Goal: Task Accomplishment & Management: Use online tool/utility

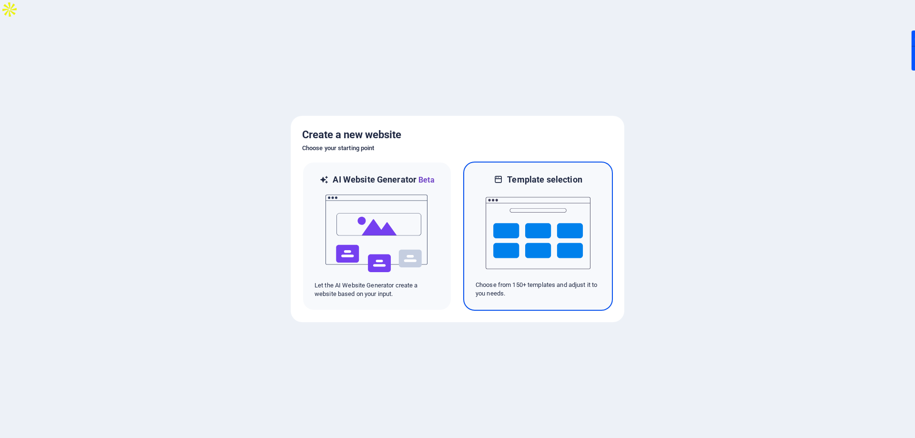
click at [533, 228] on img at bounding box center [538, 232] width 105 height 95
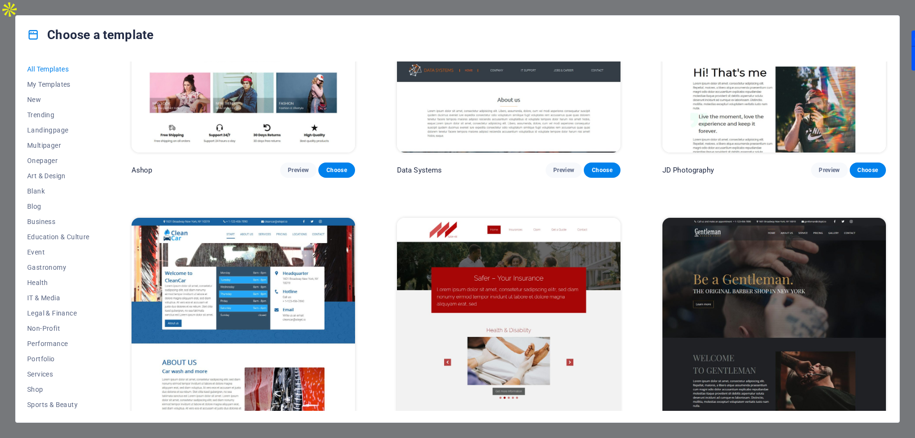
scroll to position [10129, 0]
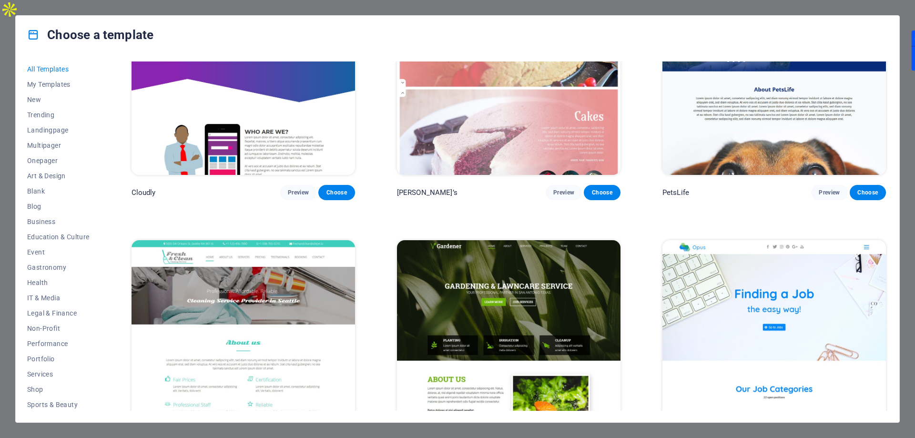
click at [567, 253] on img at bounding box center [508, 343] width 223 height 206
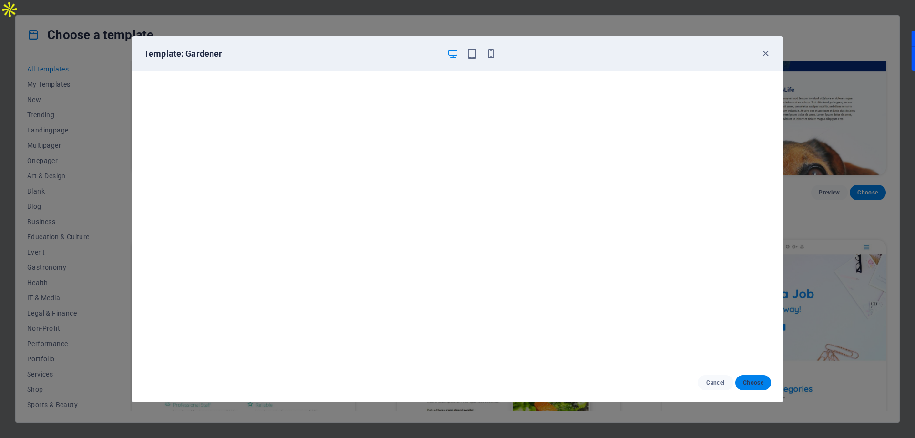
click at [745, 379] on span "Choose" at bounding box center [753, 383] width 20 height 8
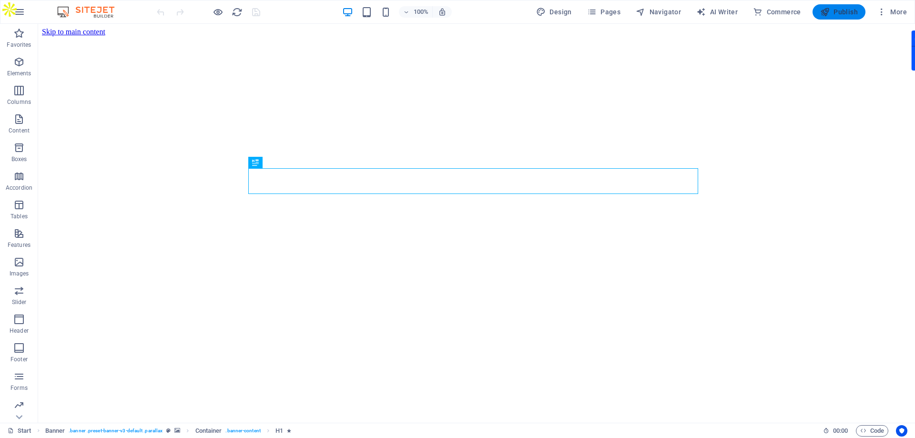
click at [815, 7] on button "Publish" at bounding box center [838, 11] width 53 height 15
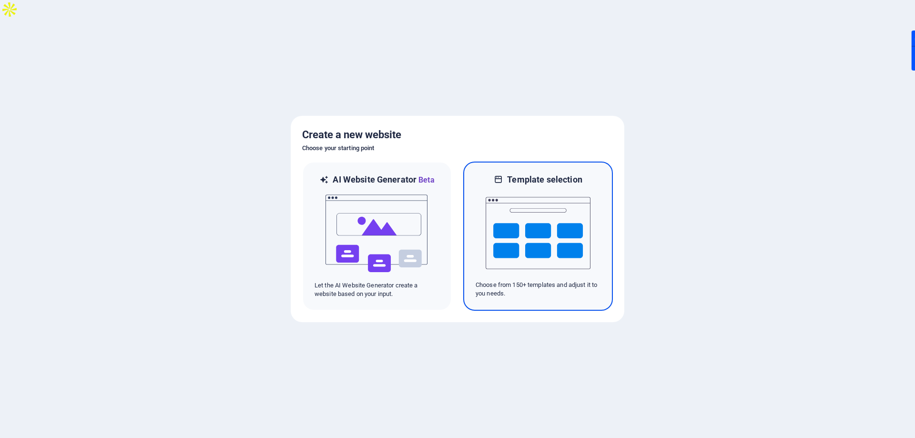
click at [520, 228] on img at bounding box center [538, 232] width 105 height 95
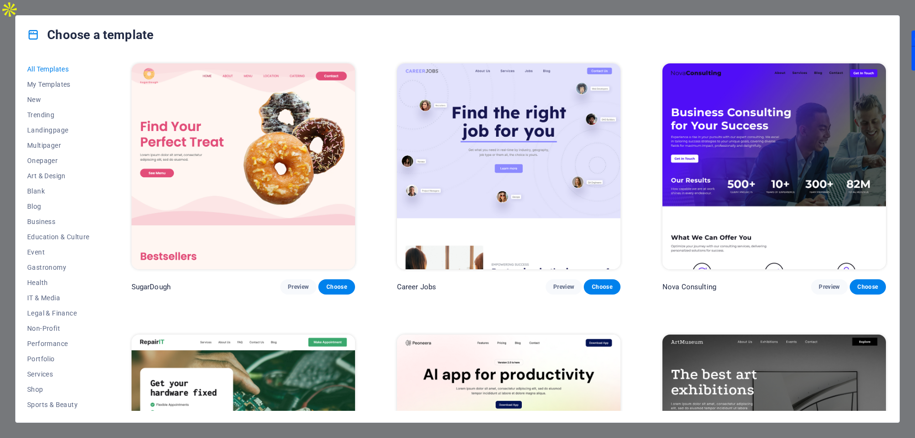
drag, startPoint x: 888, startPoint y: 64, endPoint x: 888, endPoint y: 178, distance: 113.9
click at [888, 178] on div "All Templates My Templates New Trending Landingpage Multipager Onepager Art & D…" at bounding box center [457, 238] width 883 height 368
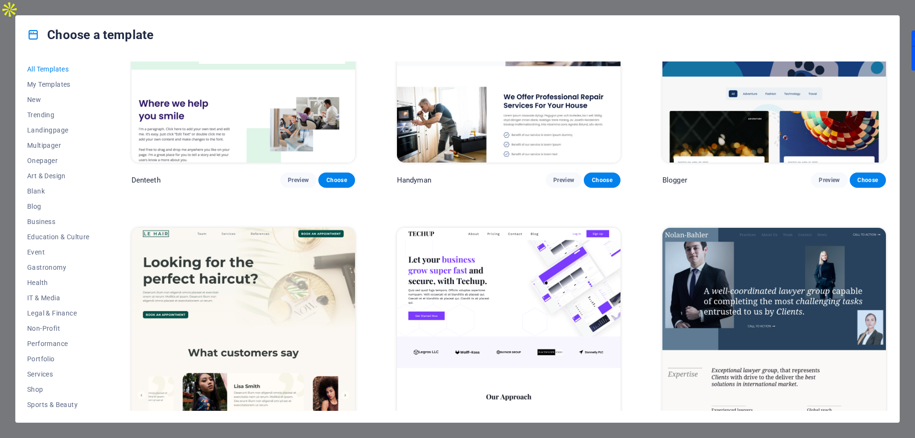
scroll to position [5878, 0]
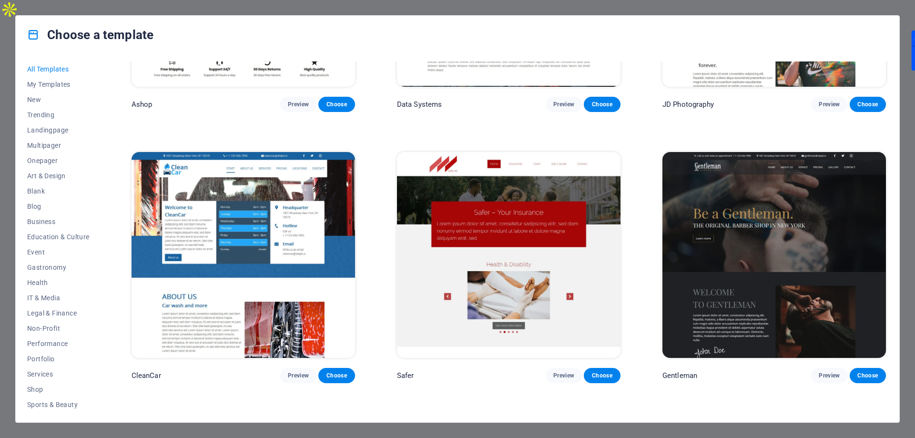
click at [491, 223] on img at bounding box center [508, 255] width 223 height 206
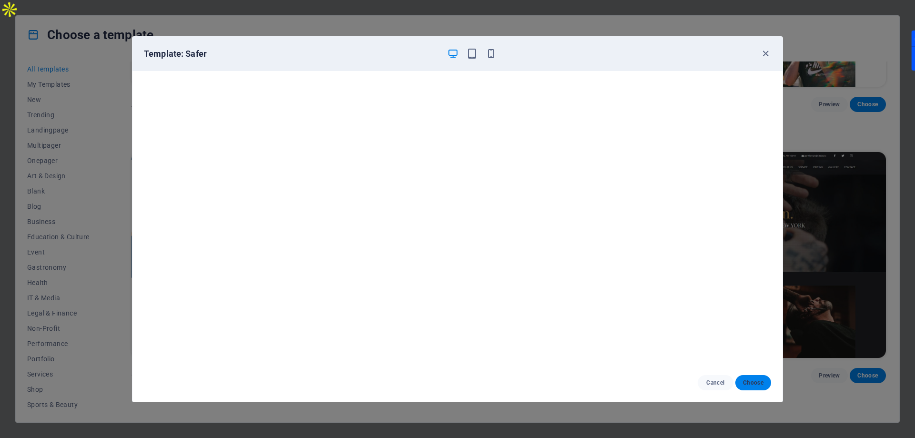
click at [743, 383] on span "Choose" at bounding box center [753, 383] width 20 height 8
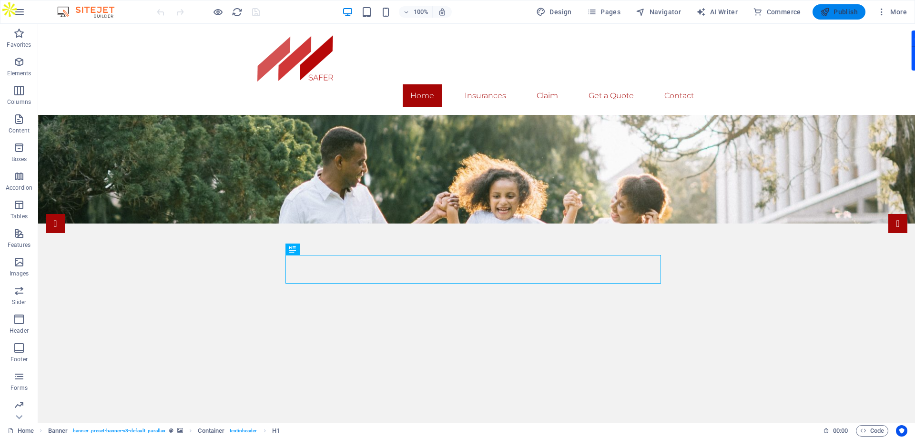
click at [848, 13] on span "Publish" at bounding box center [839, 12] width 38 height 10
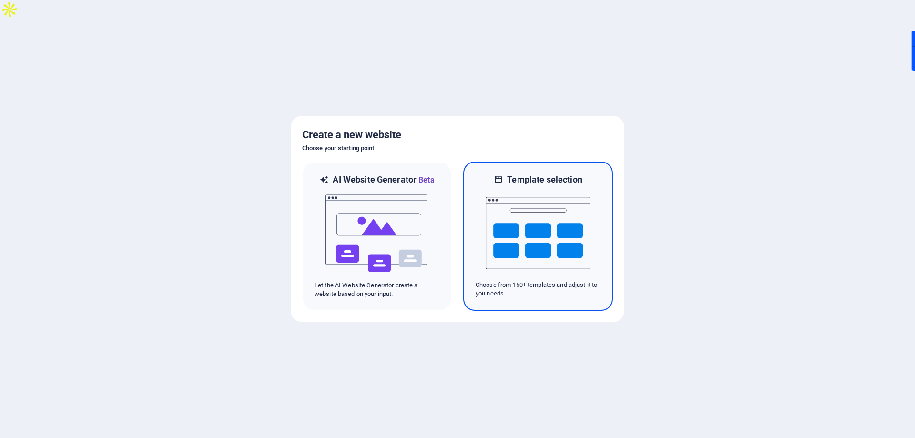
click at [528, 218] on img at bounding box center [538, 232] width 105 height 95
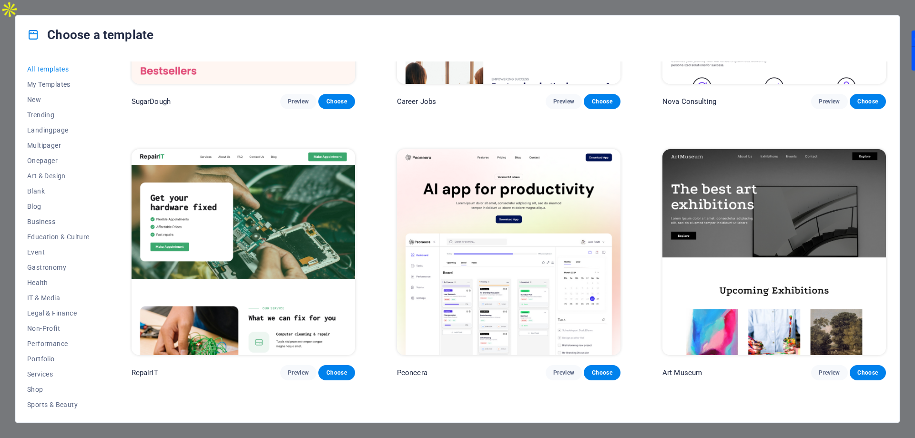
scroll to position [286, 0]
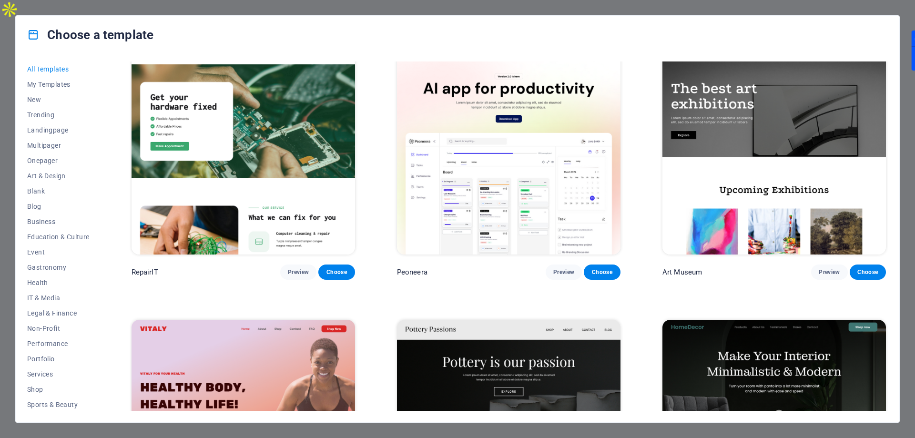
click at [261, 128] on img at bounding box center [243, 152] width 223 height 206
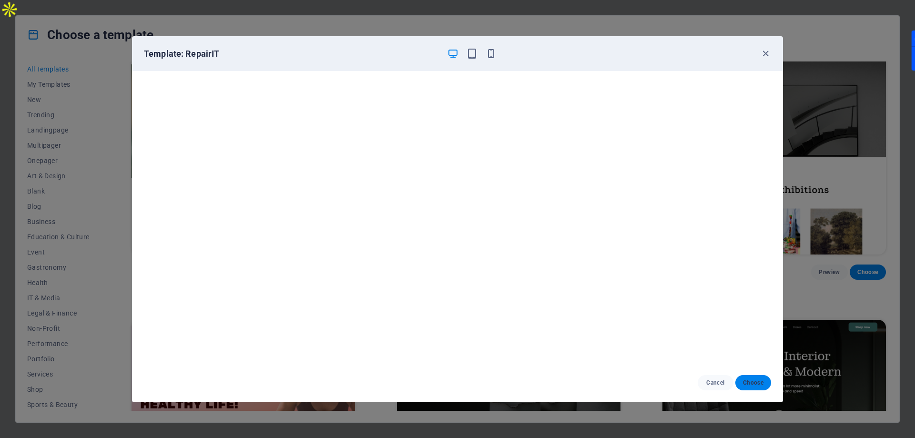
click at [743, 378] on button "Choose" at bounding box center [753, 382] width 36 height 15
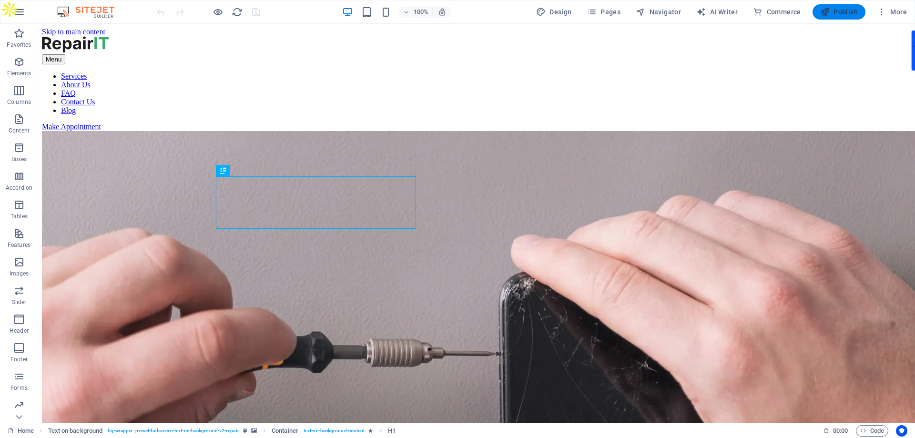
click at [835, 10] on span "Publish" at bounding box center [839, 12] width 38 height 10
